Goal: Transaction & Acquisition: Obtain resource

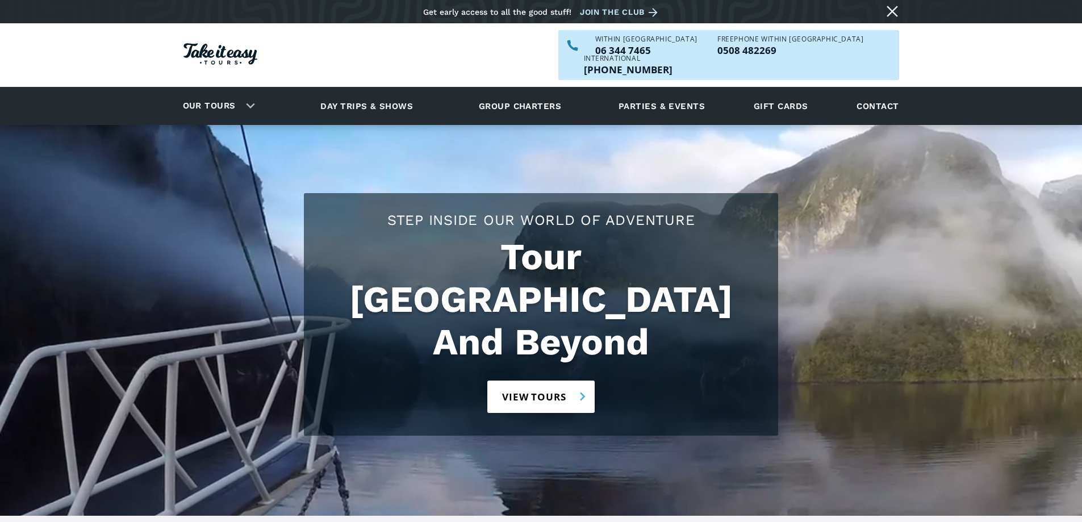
click at [535, 380] on link "View tours" at bounding box center [540, 396] width 107 height 32
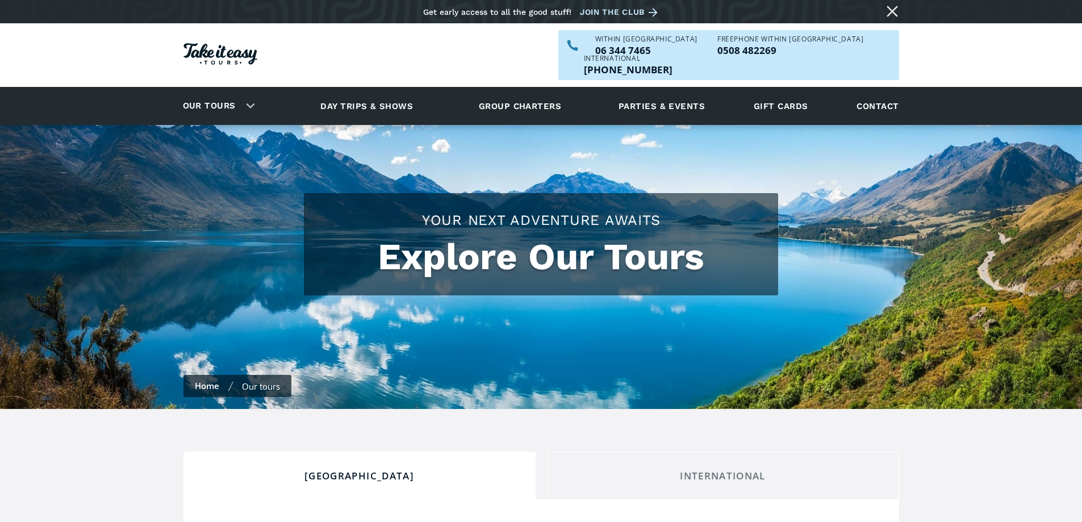
checkbox input "true"
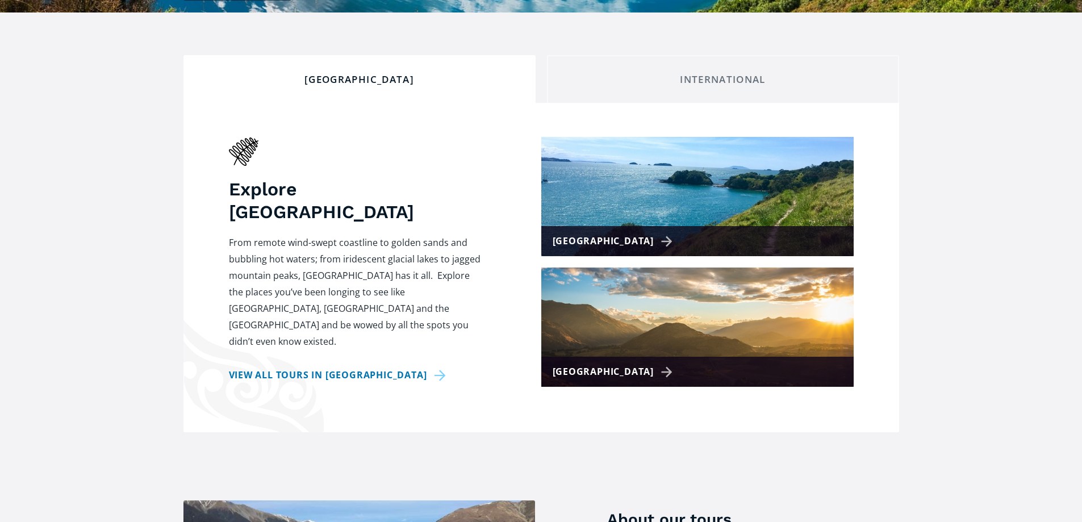
scroll to position [397, 0]
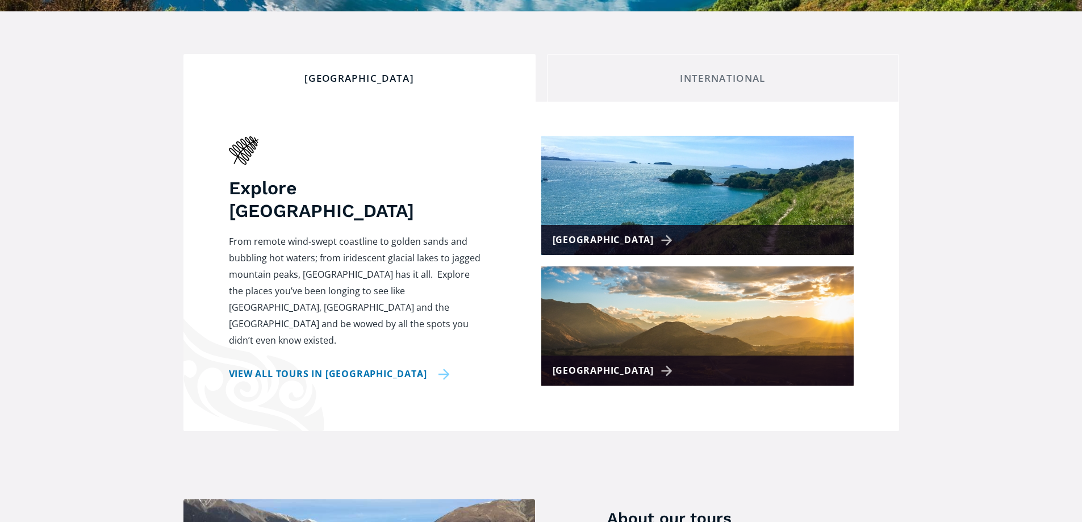
click at [355, 366] on link "View all tours in New Zealand" at bounding box center [339, 374] width 221 height 16
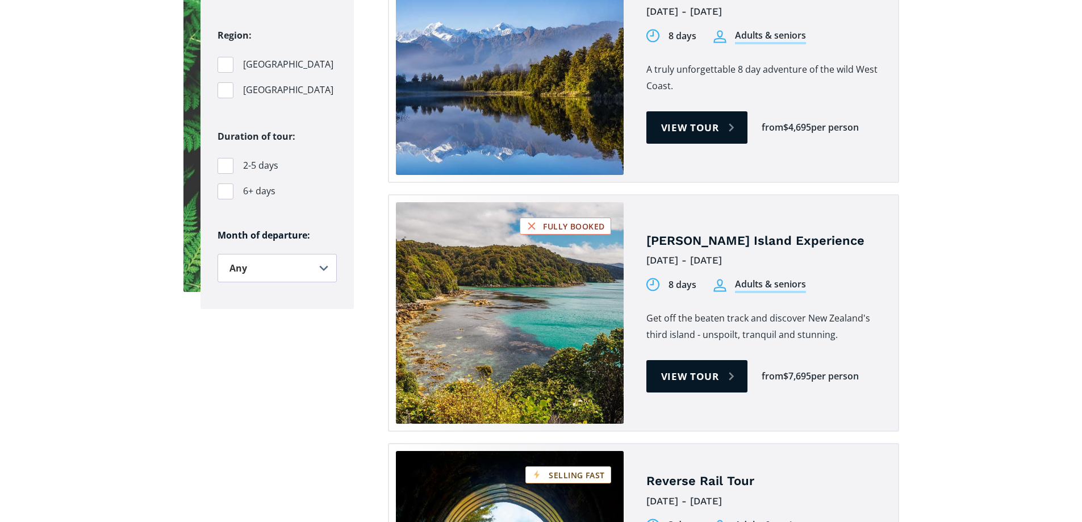
scroll to position [852, 0]
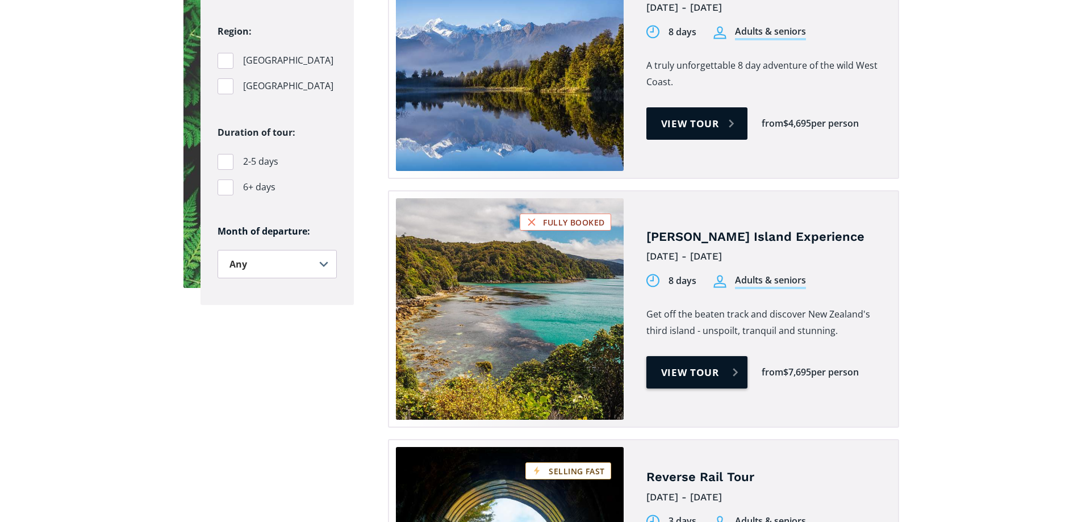
click at [687, 356] on link "View tour" at bounding box center [697, 372] width 102 height 32
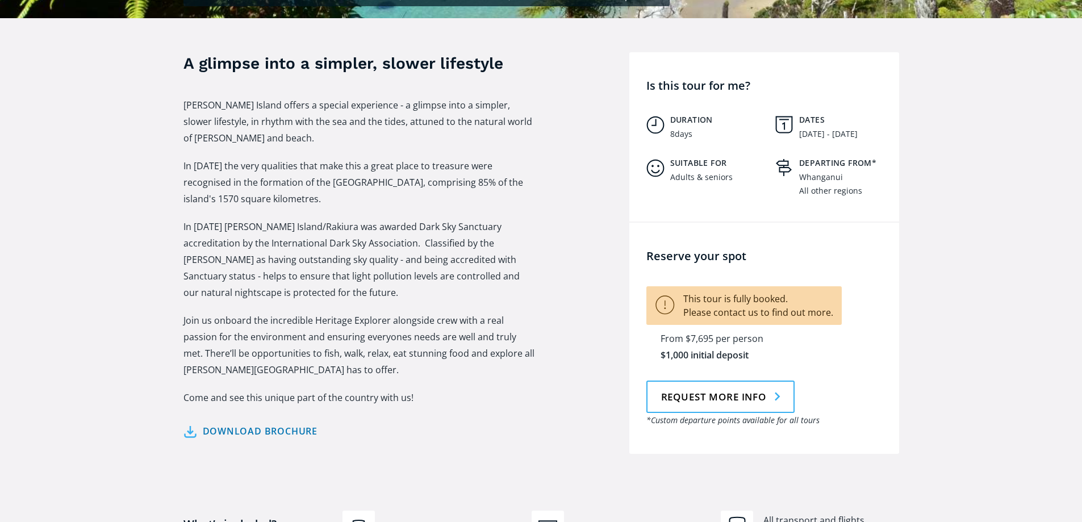
scroll to position [454, 0]
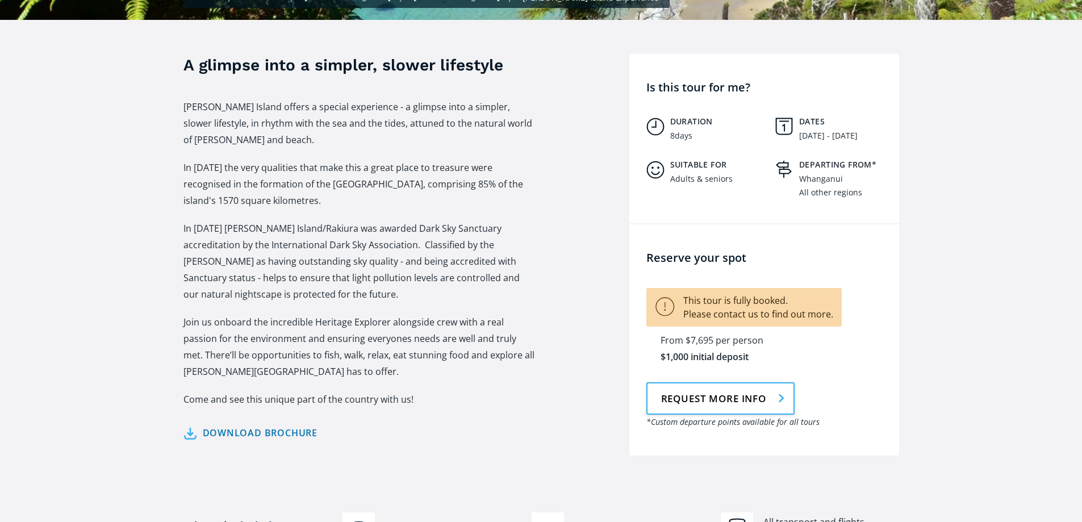
click at [692, 382] on link "Request more info" at bounding box center [720, 398] width 148 height 32
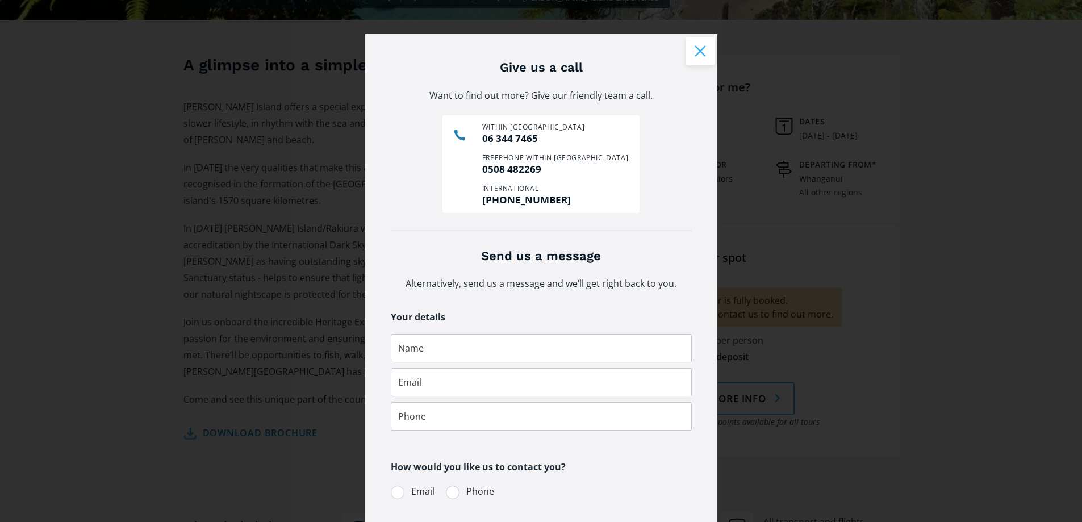
click at [693, 46] on button "Close modal" at bounding box center [700, 51] width 28 height 28
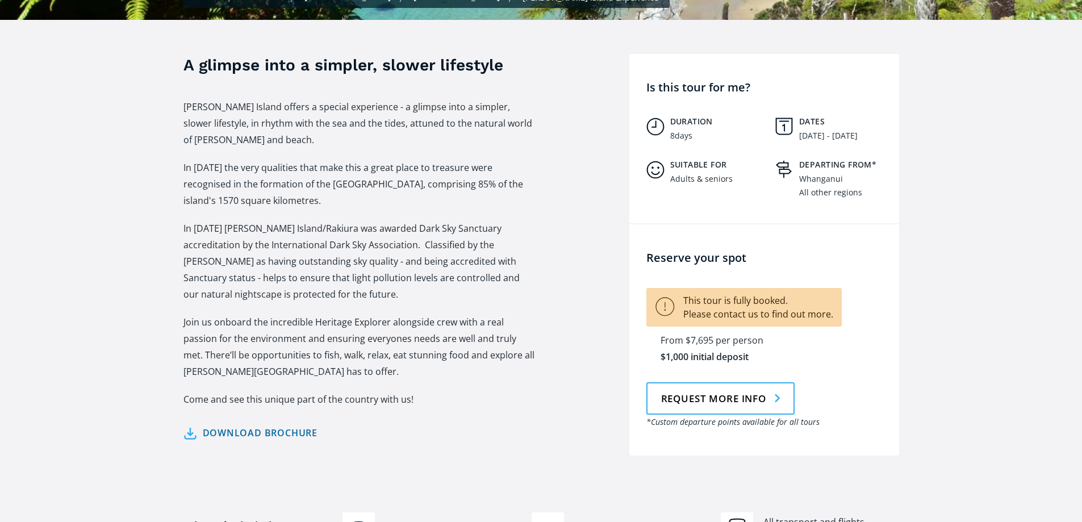
click at [259, 425] on link "Download brochure" at bounding box center [250, 433] width 135 height 16
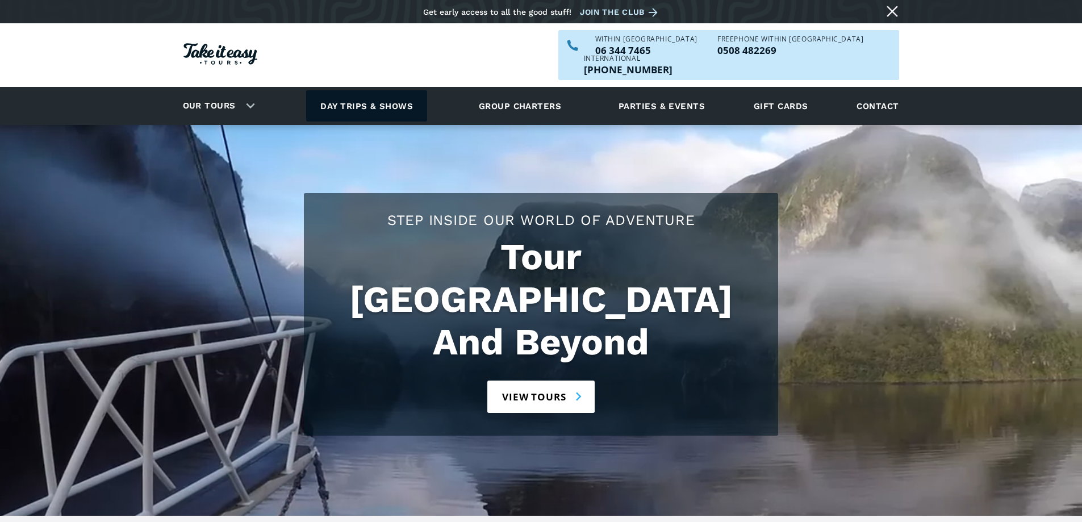
click at [358, 90] on link "Day trips & shows" at bounding box center [366, 105] width 121 height 31
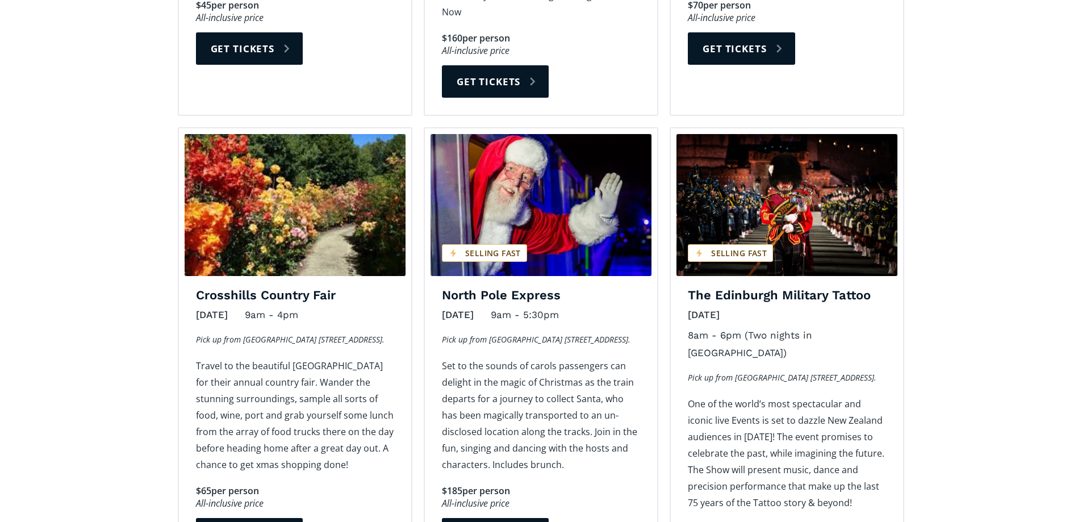
scroll to position [1760, 0]
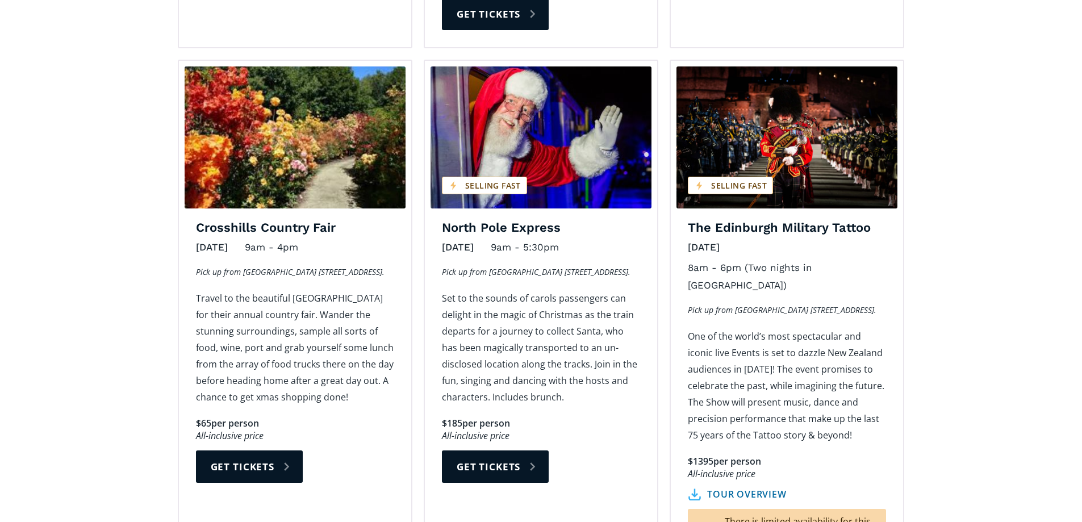
click at [757, 488] on link "tour overview" at bounding box center [737, 494] width 98 height 12
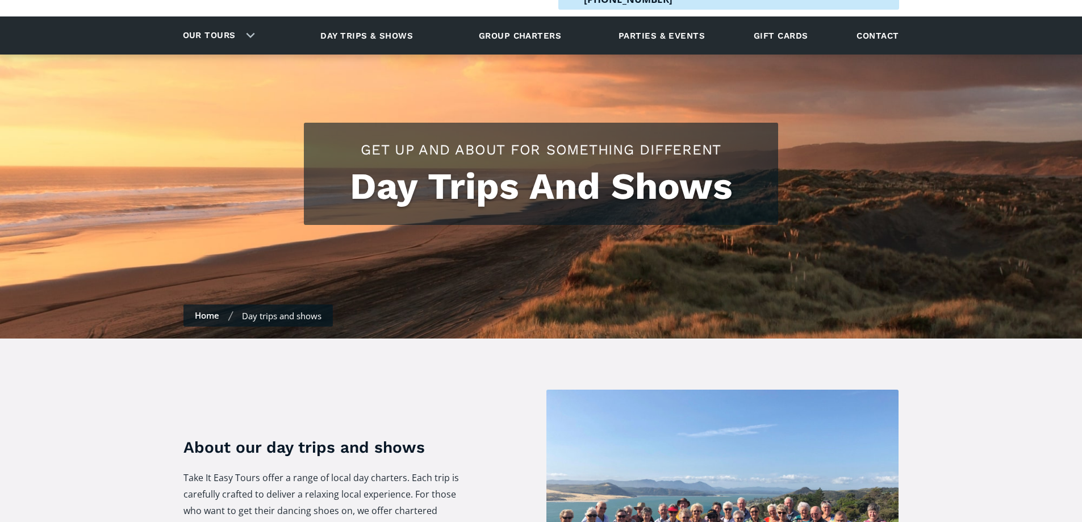
scroll to position [0, 0]
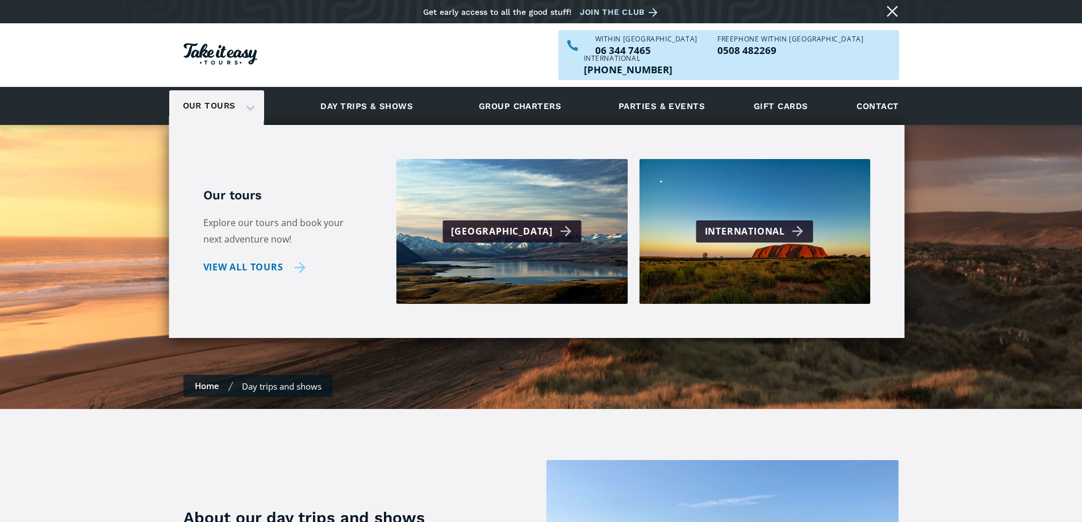
click at [246, 259] on link "View all tours" at bounding box center [254, 267] width 103 height 16
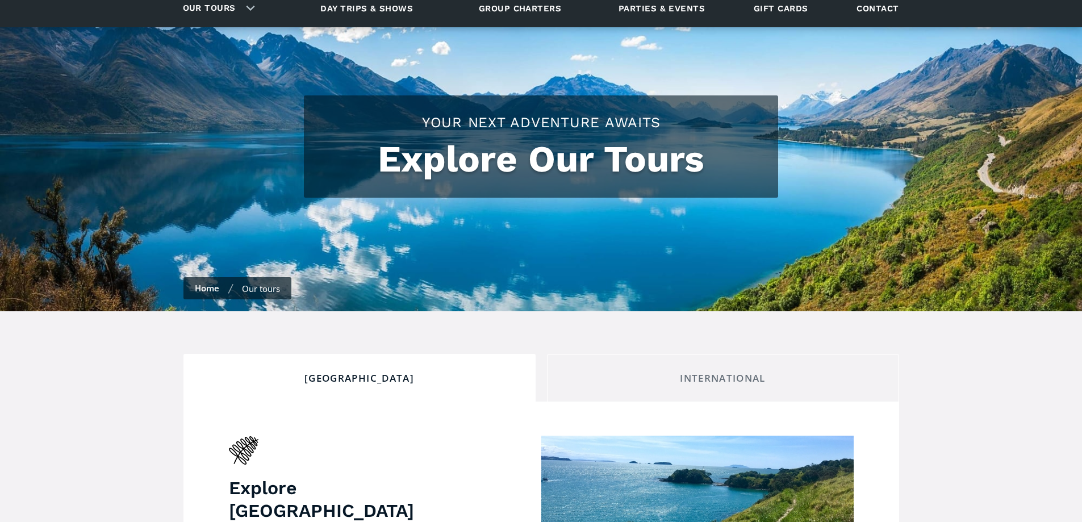
checkbox input "true"
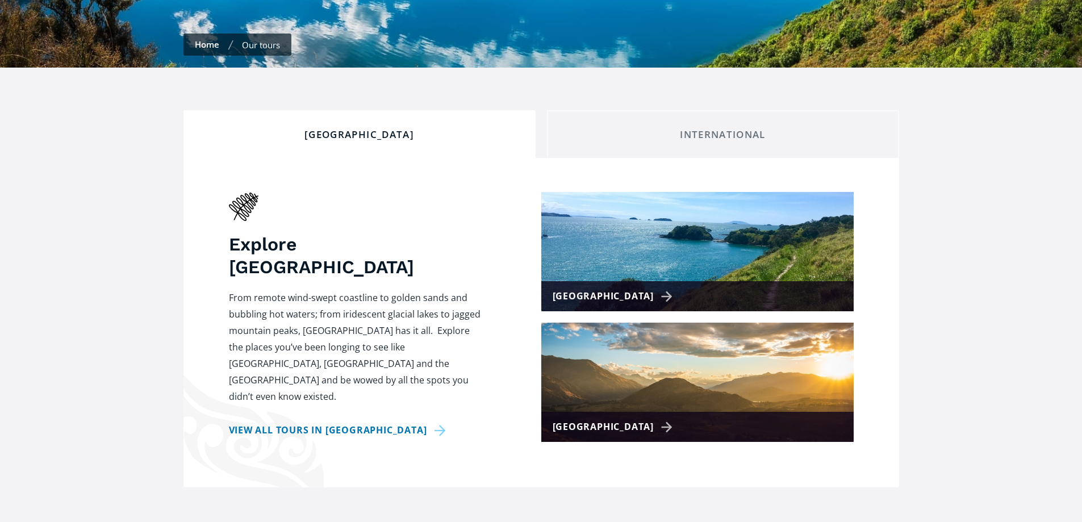
scroll to position [341, 0]
click at [672, 220] on img at bounding box center [697, 251] width 312 height 119
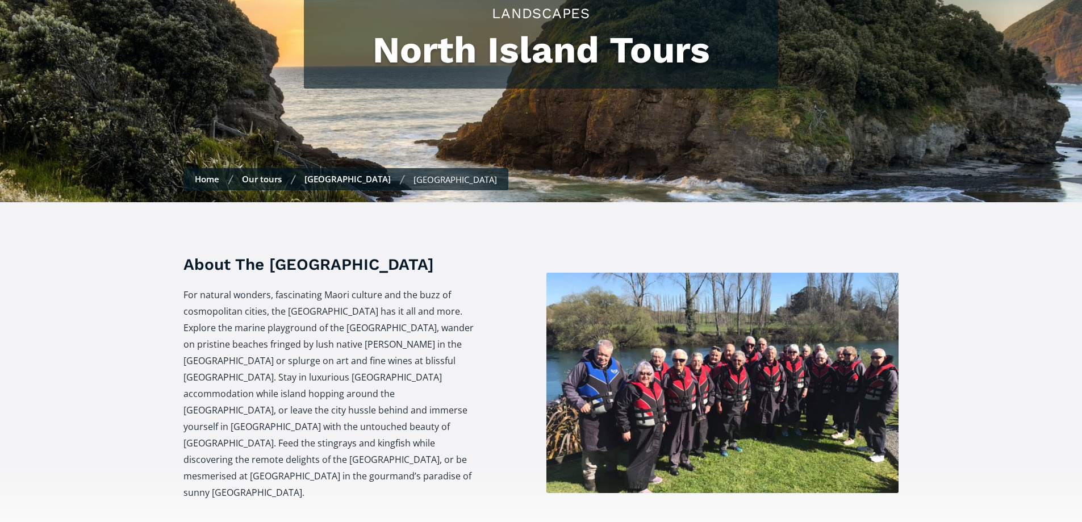
scroll to position [57, 0]
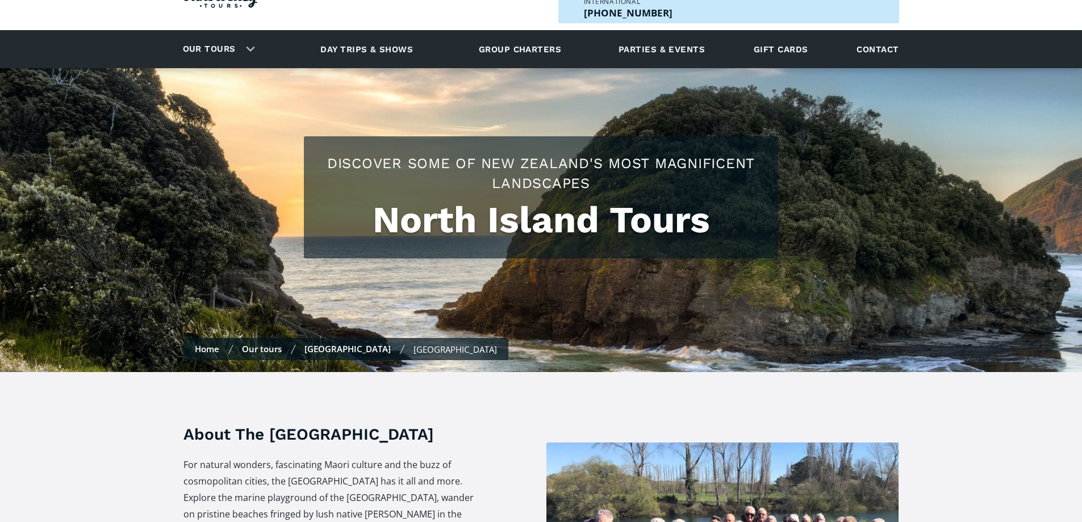
click at [313, 343] on link "[GEOGRAPHIC_DATA]" at bounding box center [347, 348] width 86 height 11
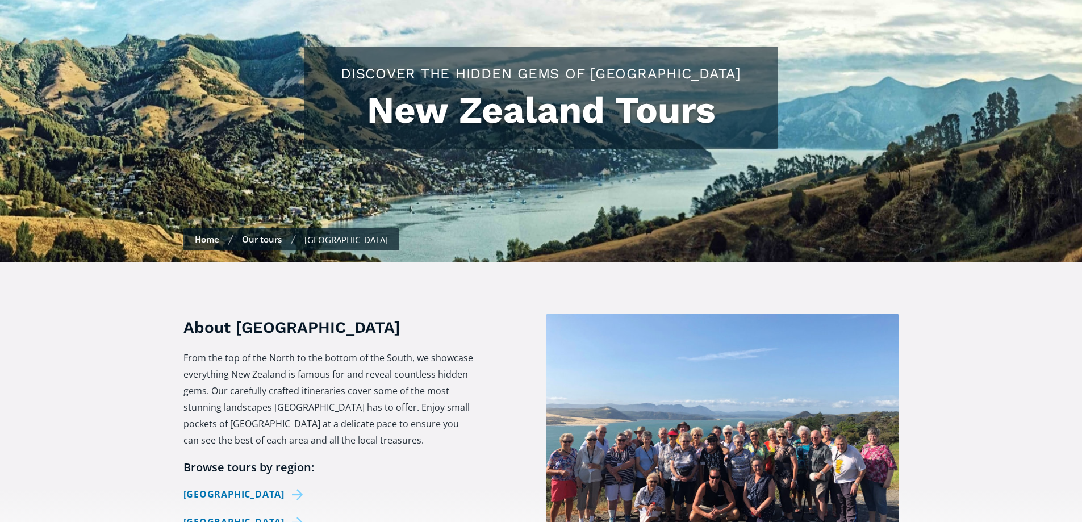
scroll to position [227, 0]
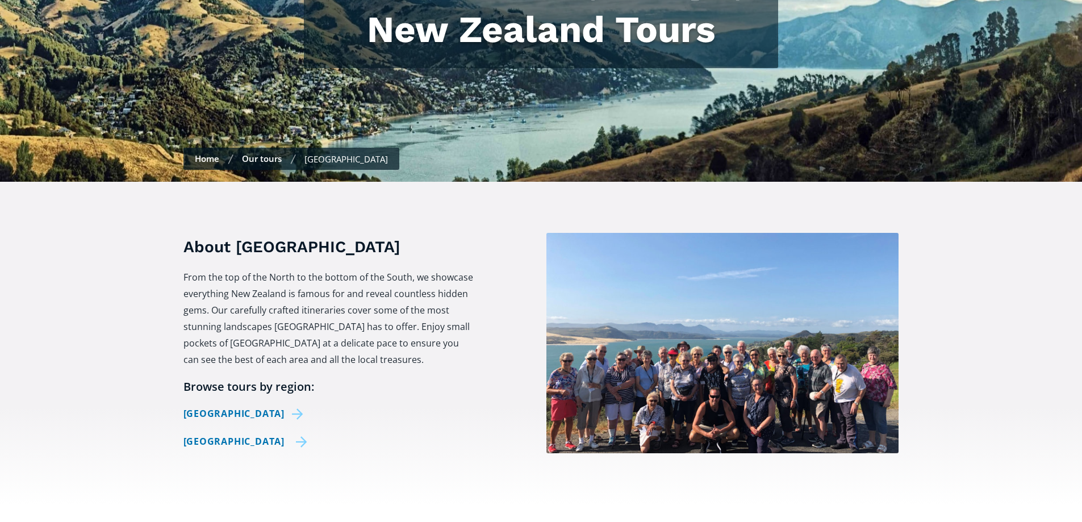
click at [222, 433] on link "[GEOGRAPHIC_DATA]" at bounding box center [245, 441] width 124 height 16
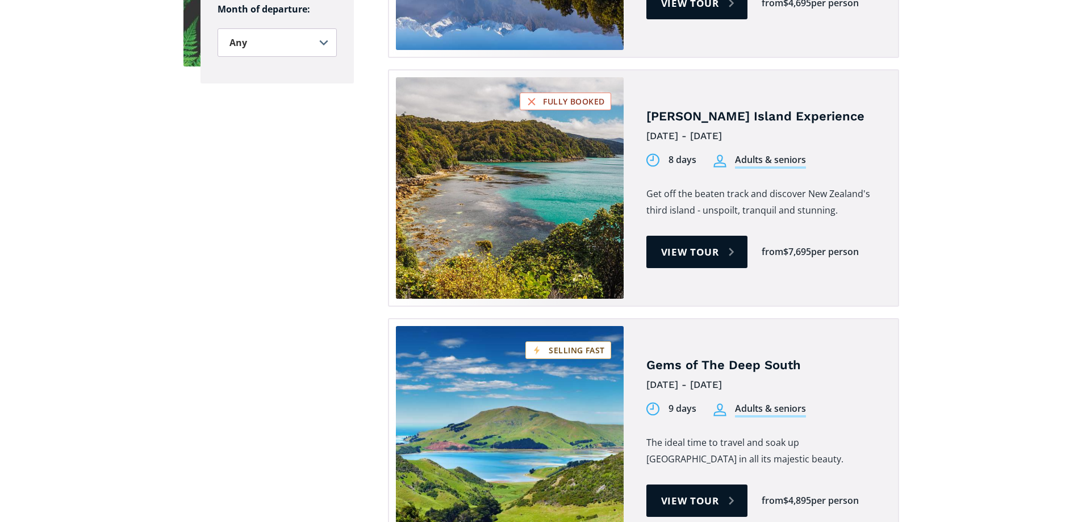
scroll to position [1022, 0]
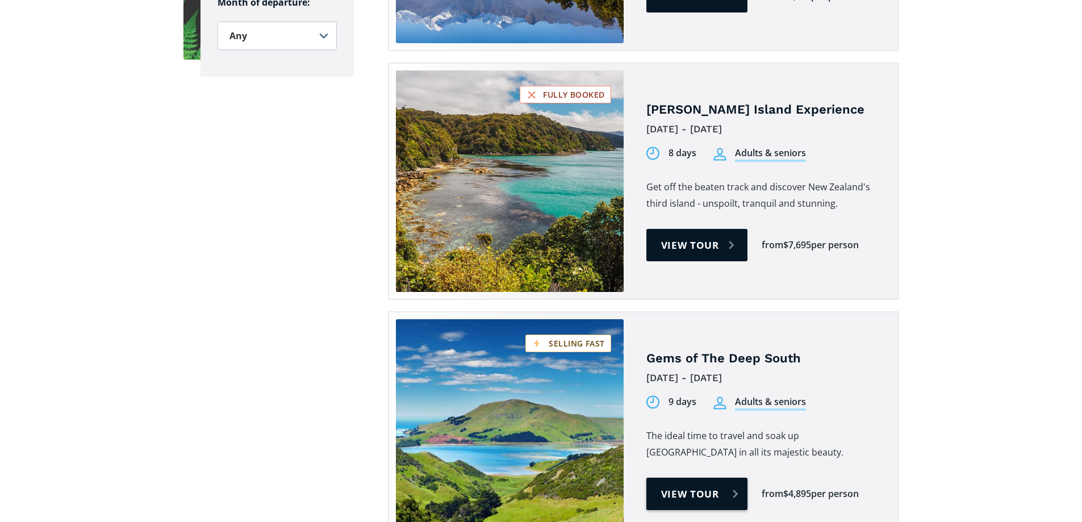
click at [694, 478] on link "View tour" at bounding box center [697, 494] width 102 height 32
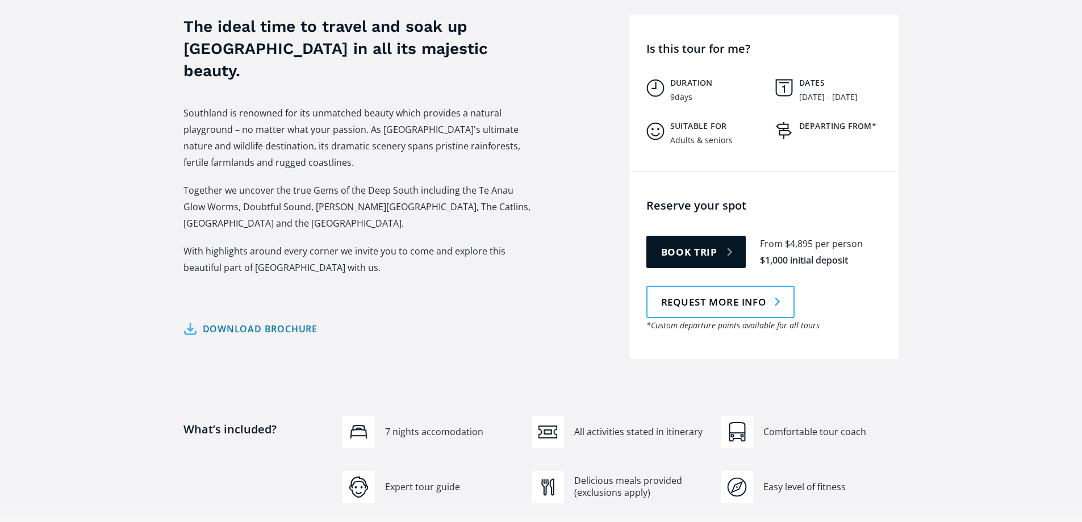
scroll to position [454, 0]
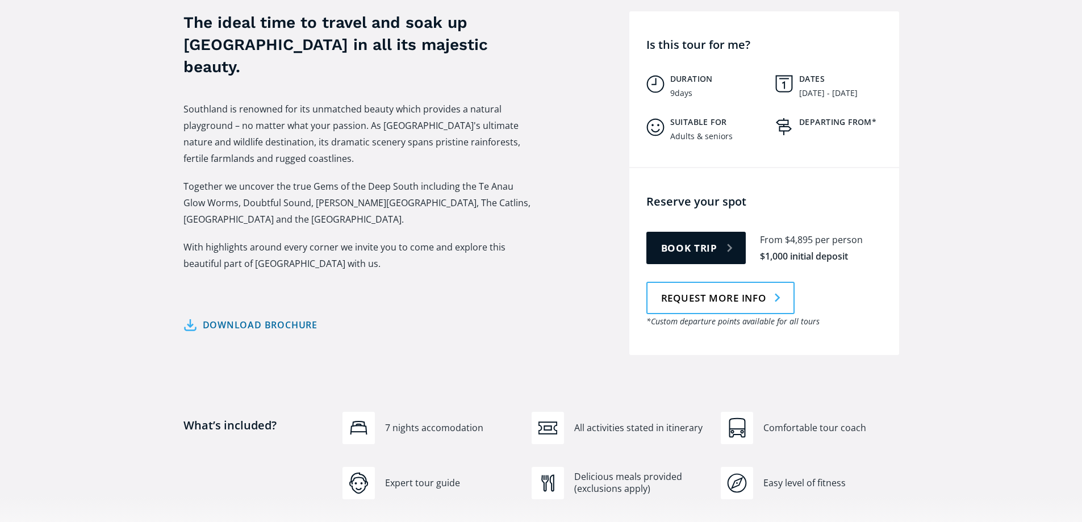
click at [271, 317] on link "Download brochure" at bounding box center [250, 325] width 135 height 16
